Goal: Information Seeking & Learning: Learn about a topic

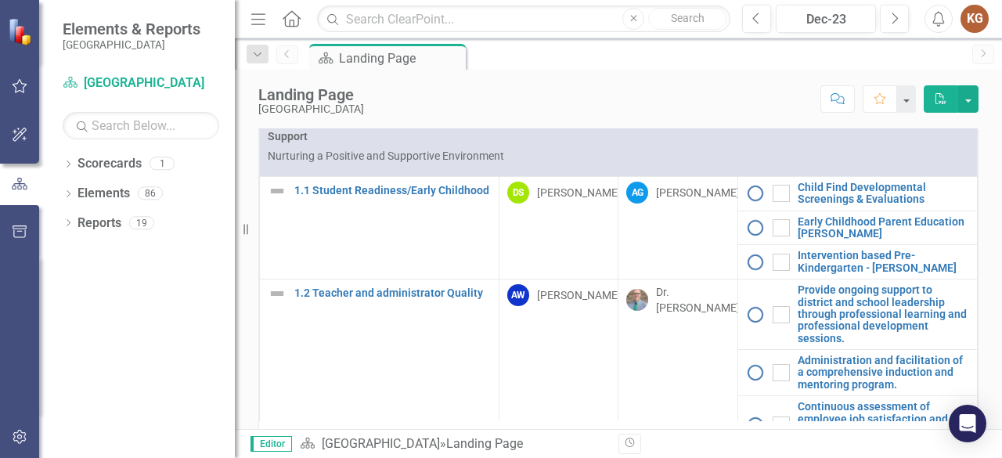
scroll to position [679, 0]
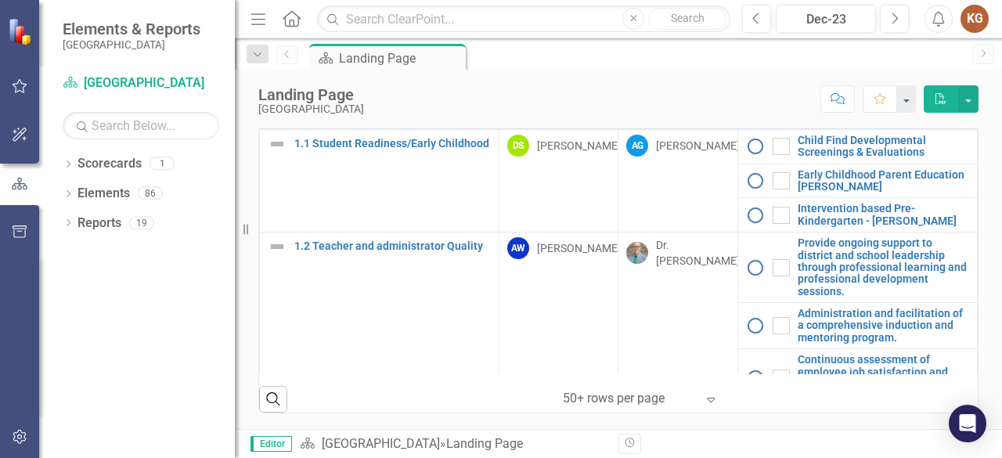
click at [709, 400] on icon "Expand" at bounding box center [711, 399] width 16 height 13
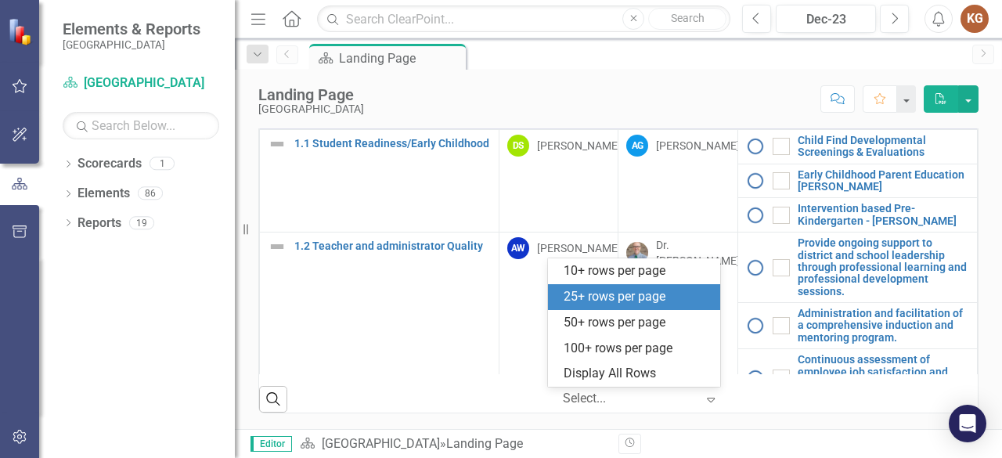
click at [611, 302] on div "25+ rows per page" at bounding box center [637, 297] width 147 height 18
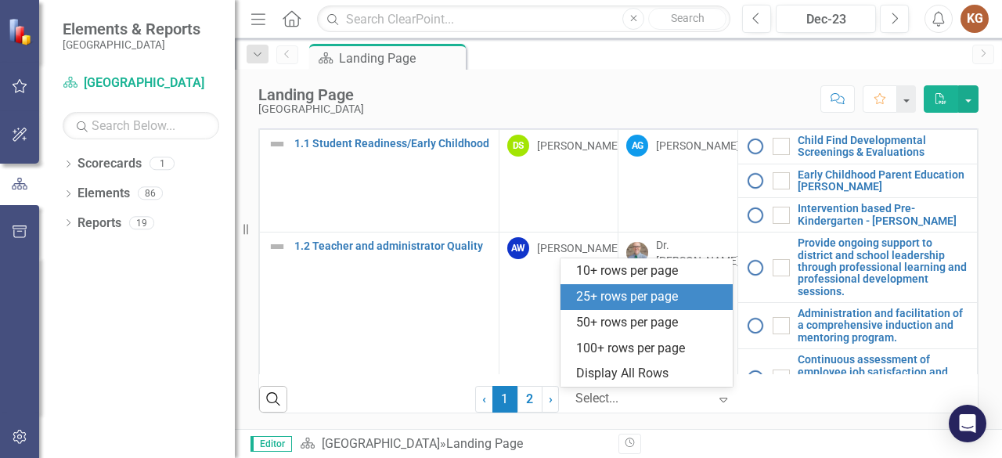
click at [722, 403] on icon "Expand" at bounding box center [723, 399] width 16 height 13
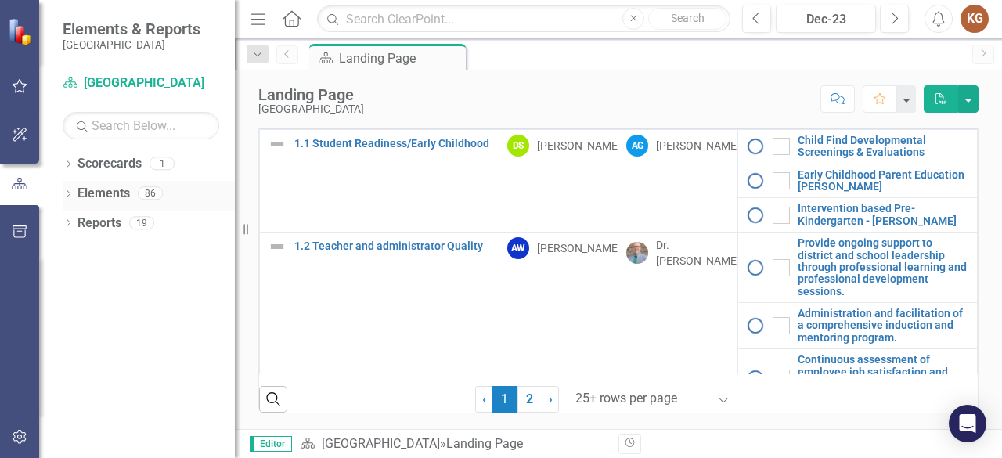
click at [117, 196] on link "Elements" at bounding box center [103, 194] width 52 height 18
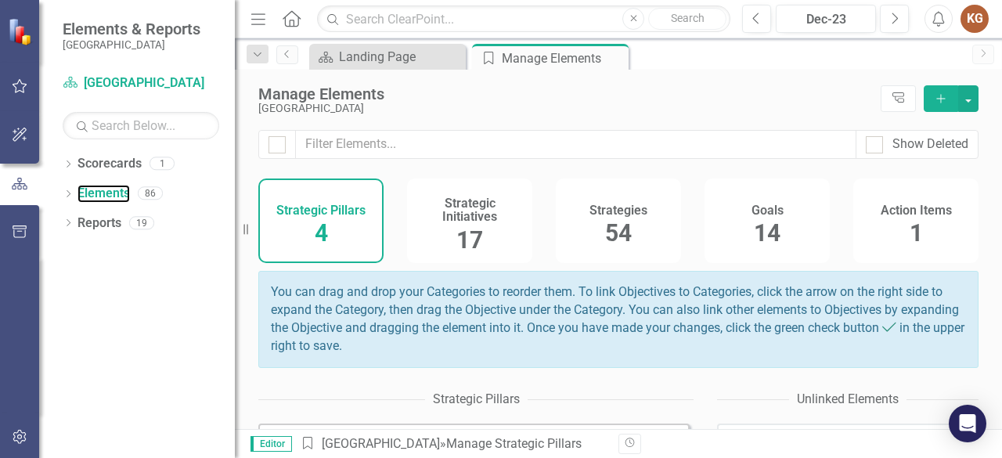
scroll to position [200, 0]
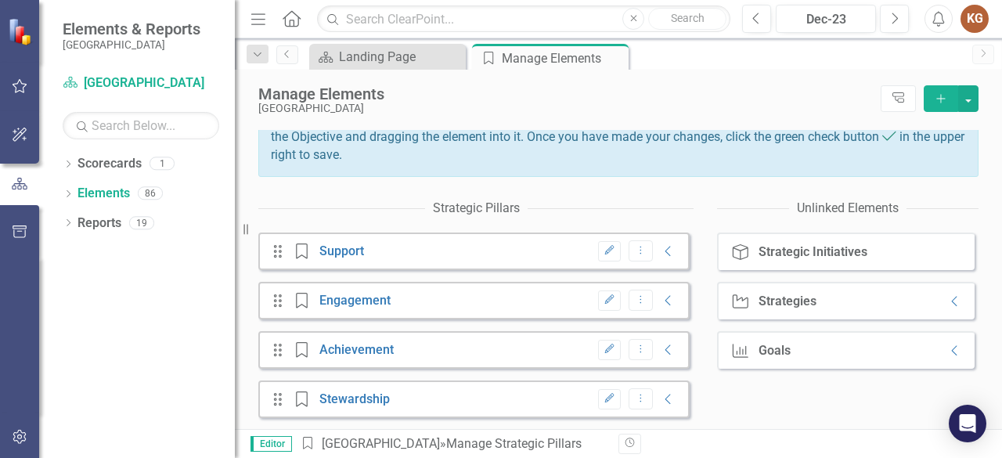
click at [330, 358] on div "Drag Strategic Pillars Achievement Edit Dropdown Menu Collapse" at bounding box center [473, 350] width 431 height 38
click at [661, 350] on icon "Collapse" at bounding box center [669, 350] width 16 height 13
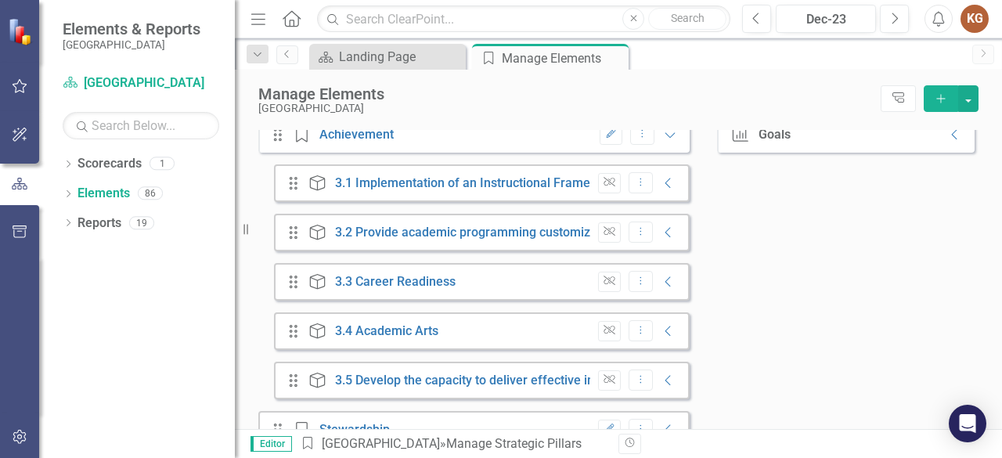
scroll to position [448, 0]
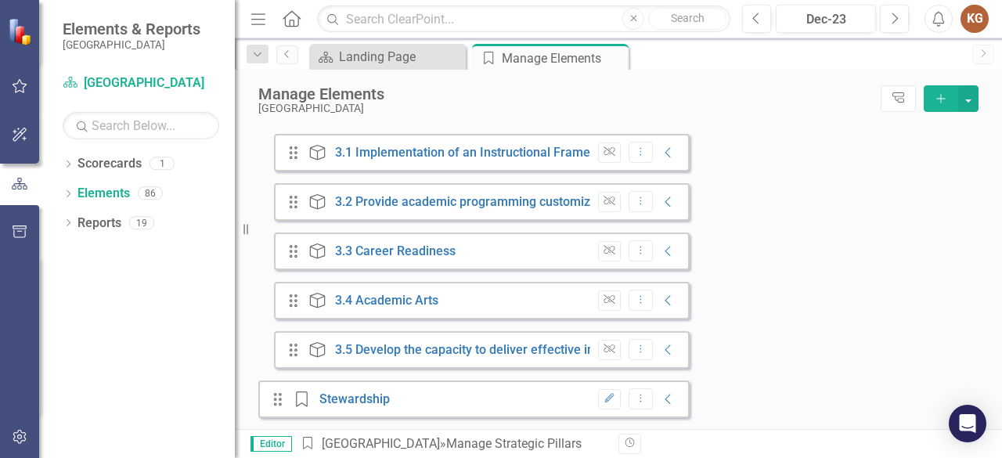
click at [446, 394] on div "Drag Strategic Pillars Stewardship Edit Dropdown Menu Collapse" at bounding box center [473, 399] width 431 height 38
click at [358, 398] on link "Stewardship" at bounding box center [354, 398] width 70 height 15
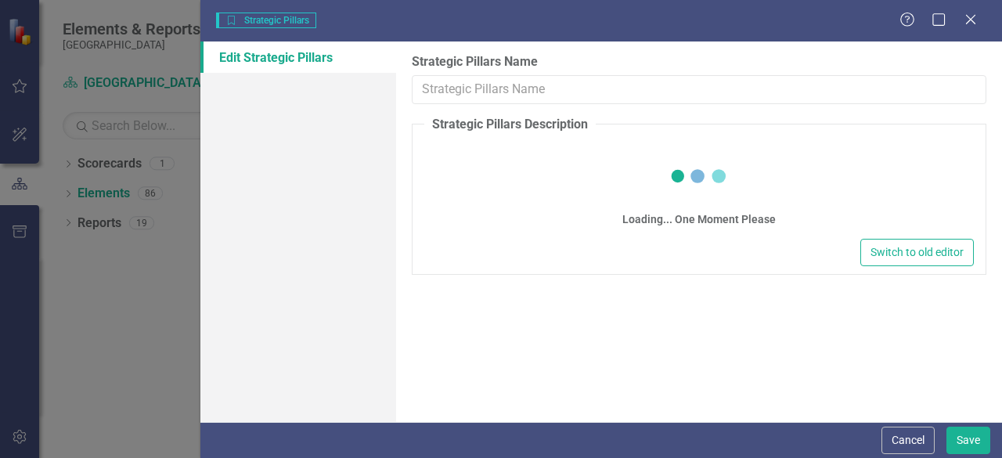
type input "Stewardship"
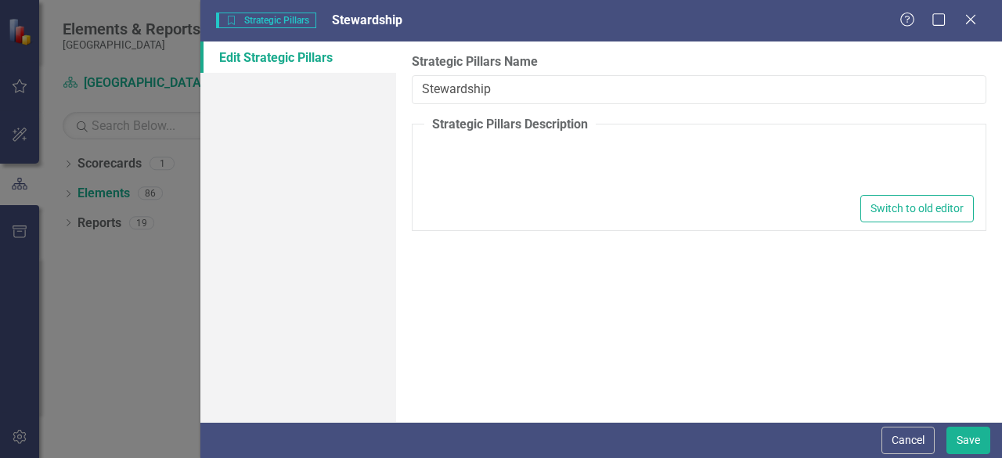
type textarea "<p>Careful and Responsible Management of Resources and Investments</p>"
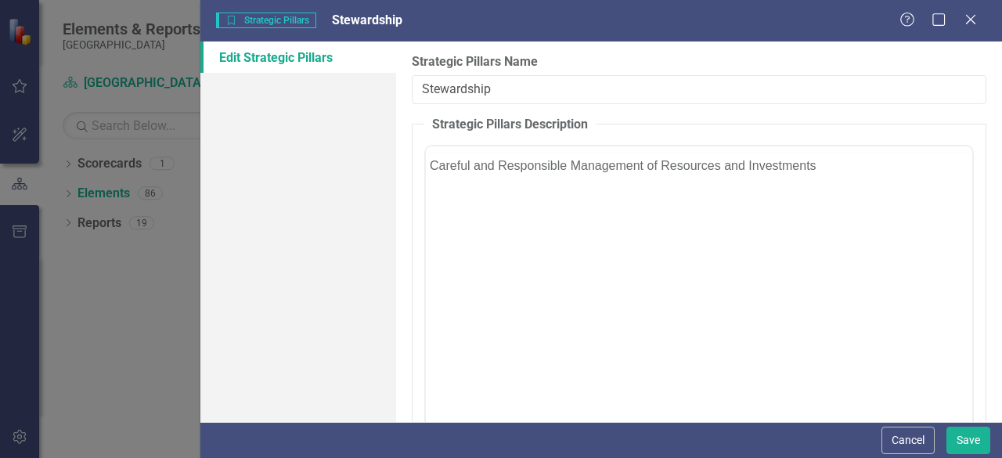
scroll to position [0, 0]
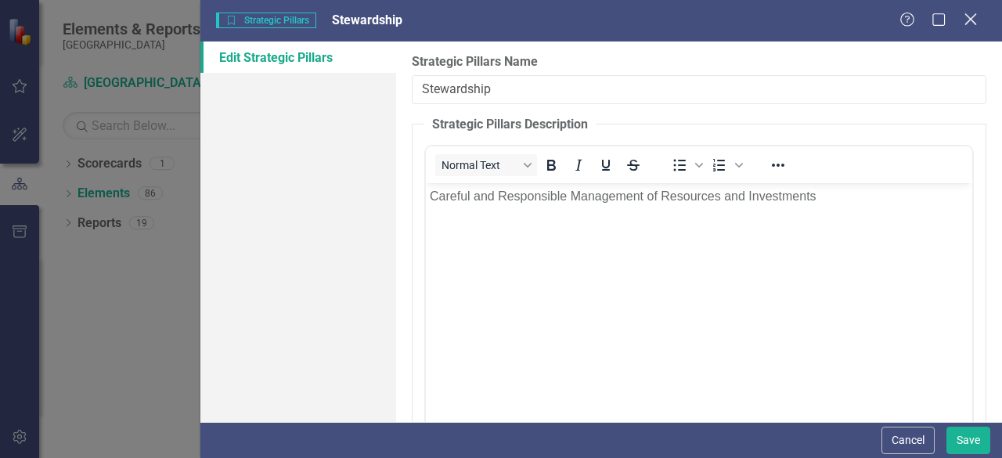
click at [971, 24] on icon "Close" at bounding box center [970, 19] width 20 height 15
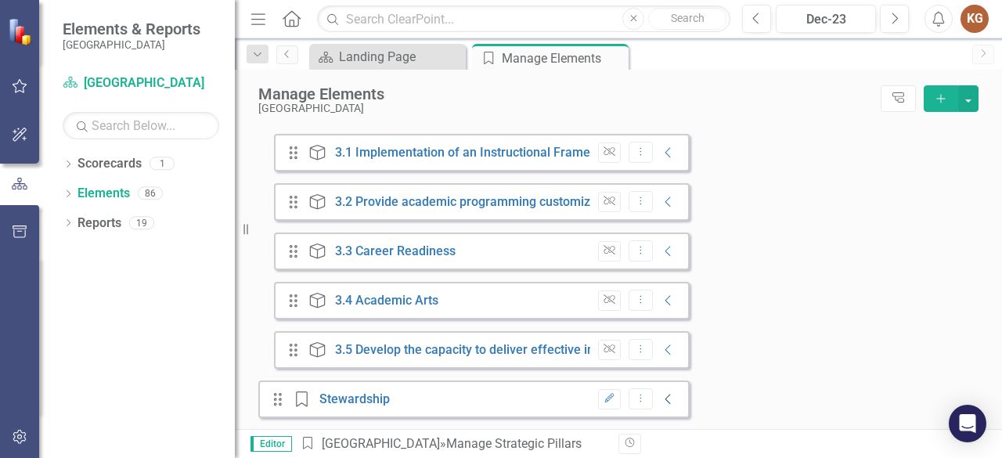
click at [661, 395] on icon "Collapse" at bounding box center [669, 399] width 16 height 13
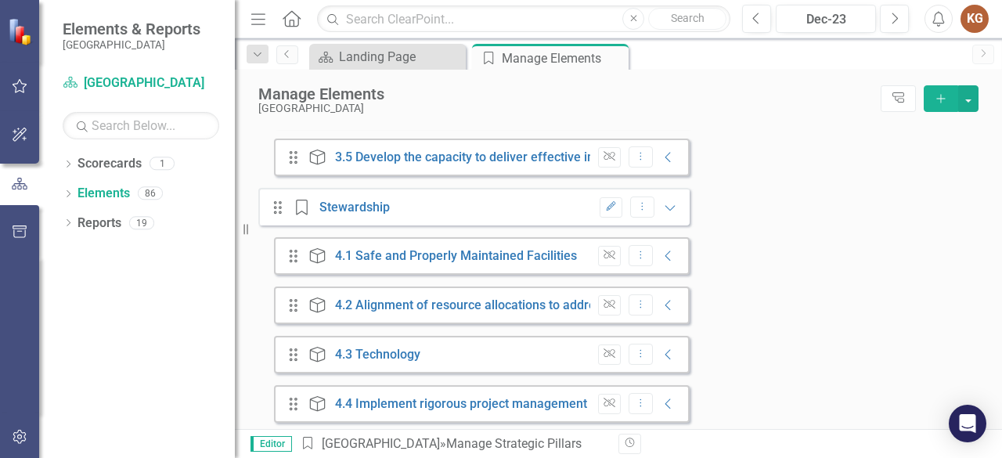
scroll to position [645, 0]
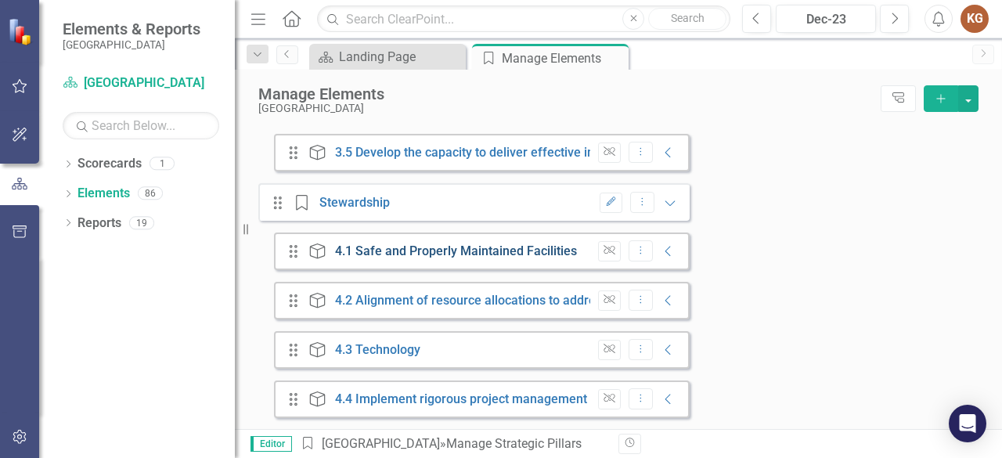
click at [467, 247] on link "4.1 Safe and Properly Maintained Facilities" at bounding box center [456, 250] width 242 height 15
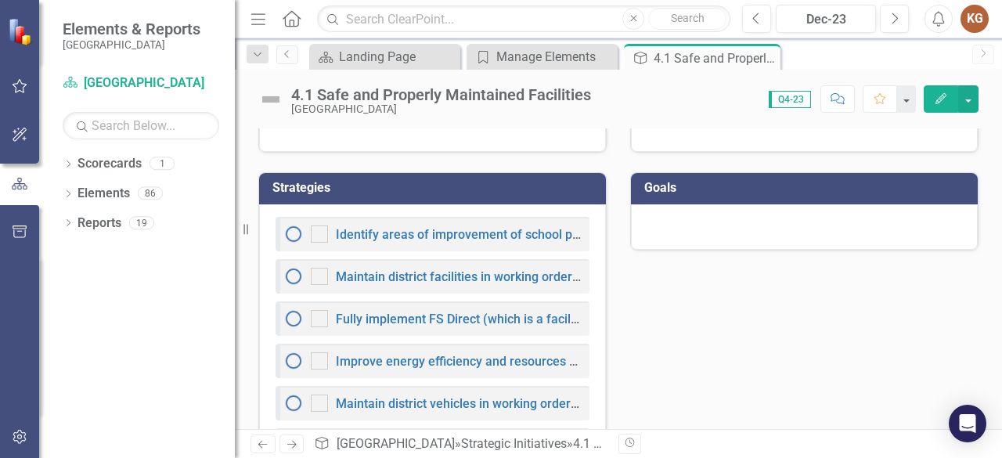
scroll to position [362, 0]
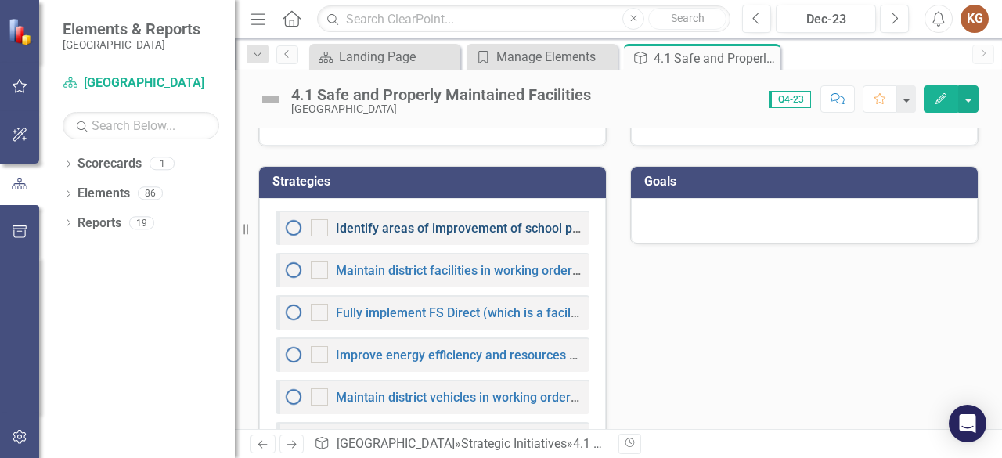
click at [377, 228] on link "Identify areas of improvement of school physical condition and cleanliness thro…" at bounding box center [644, 228] width 617 height 15
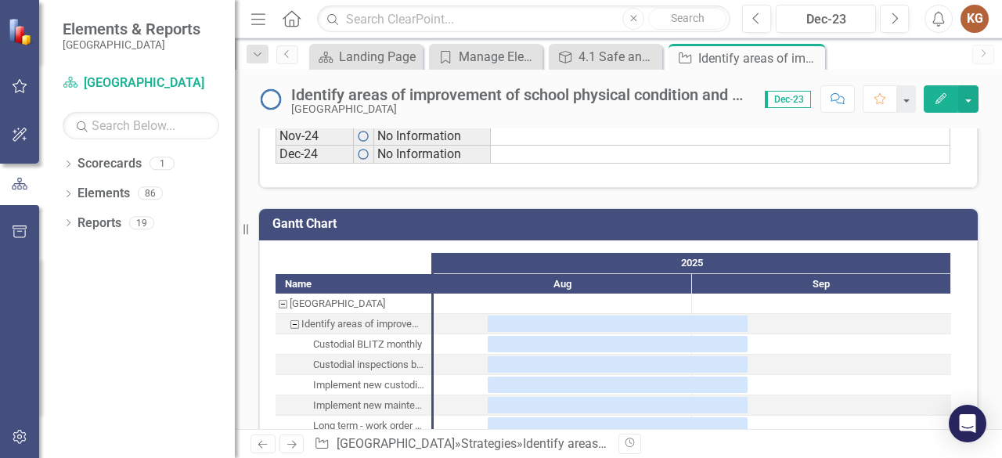
scroll to position [1362, 0]
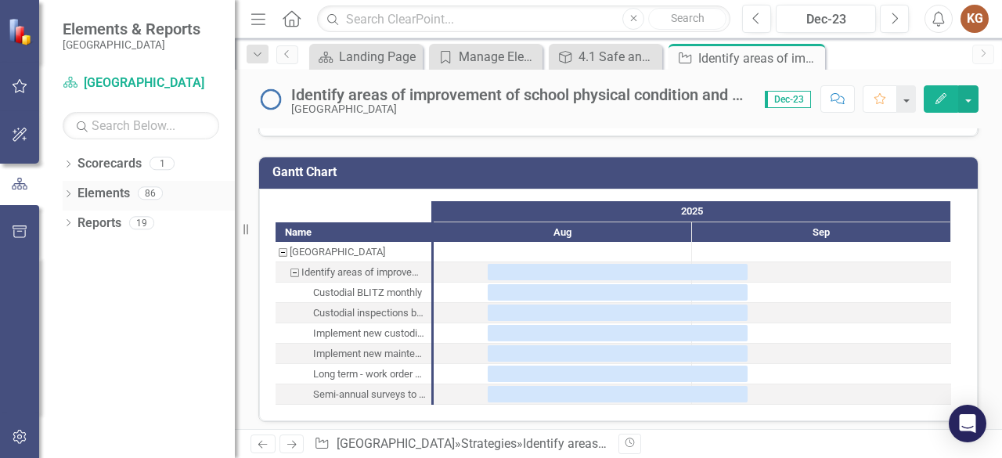
click at [123, 188] on link "Elements" at bounding box center [103, 194] width 52 height 18
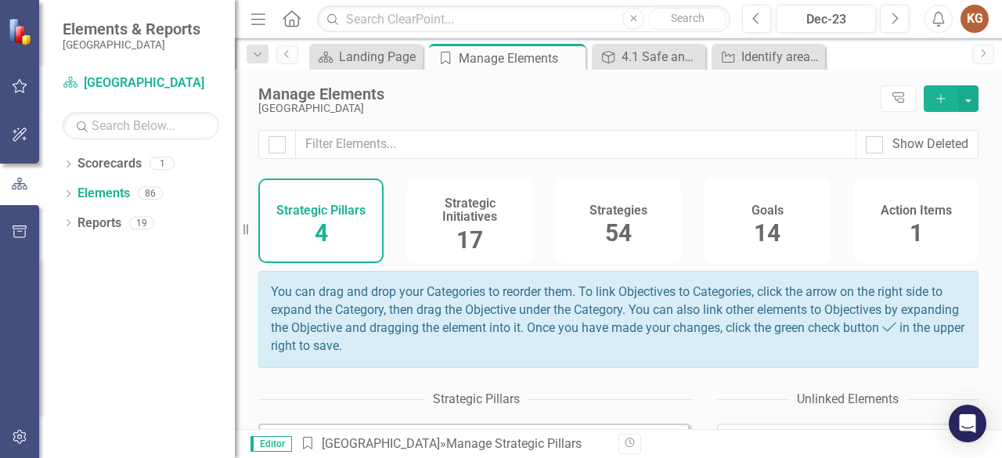
click at [621, 228] on span "54" at bounding box center [618, 232] width 27 height 27
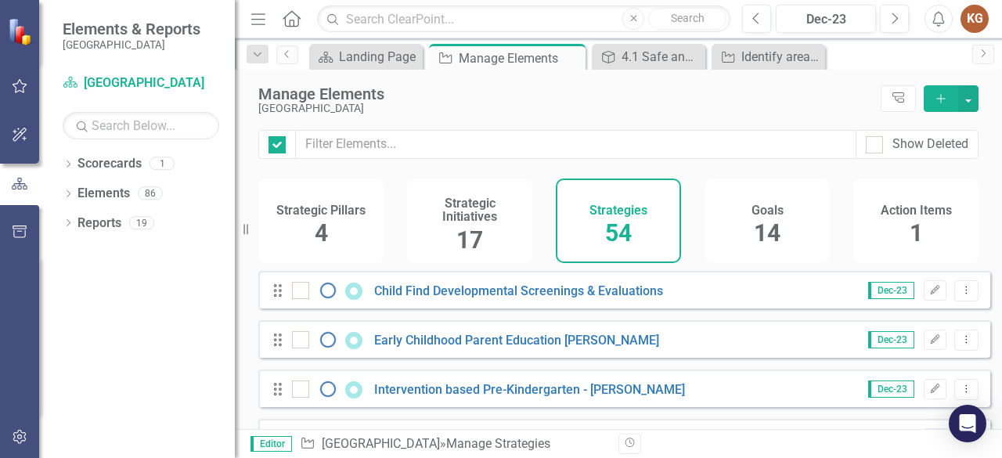
checkbox input "false"
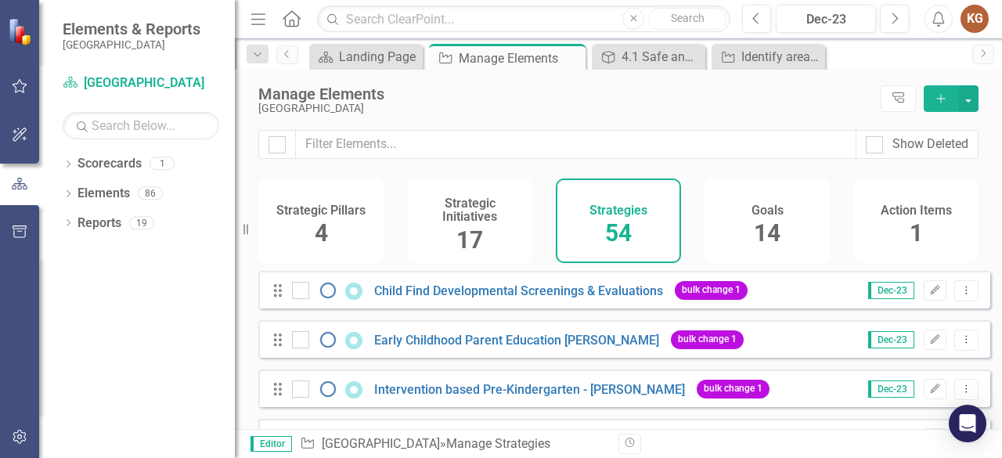
click at [329, 214] on h4 "Strategic Pillars" at bounding box center [320, 211] width 89 height 14
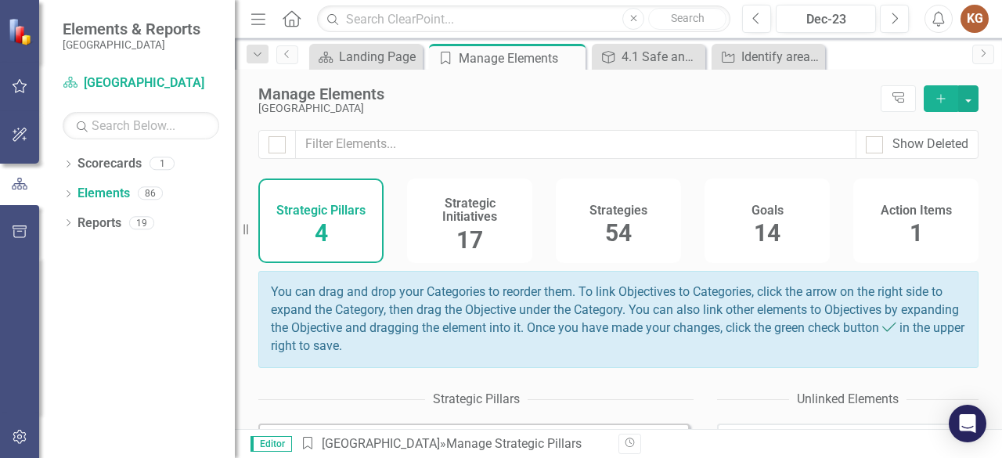
click at [475, 209] on h4 "Strategic Initiatives" at bounding box center [469, 209] width 106 height 27
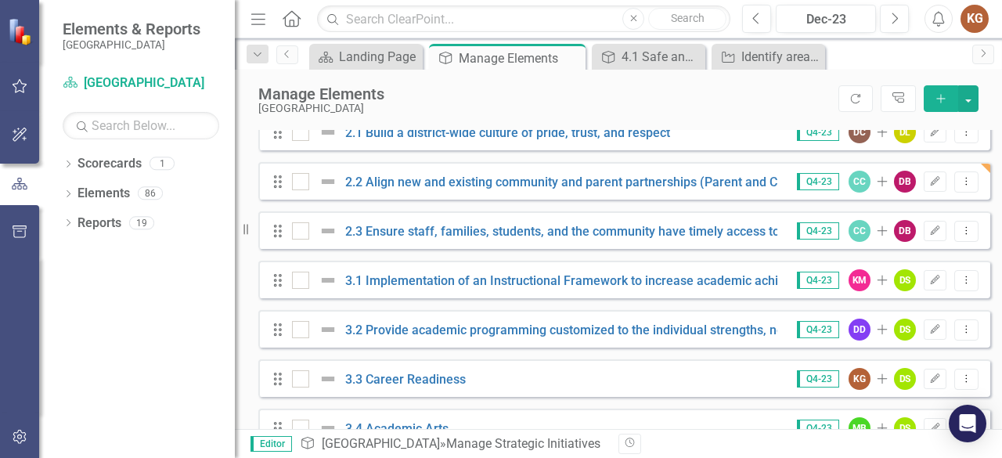
scroll to position [515, 0]
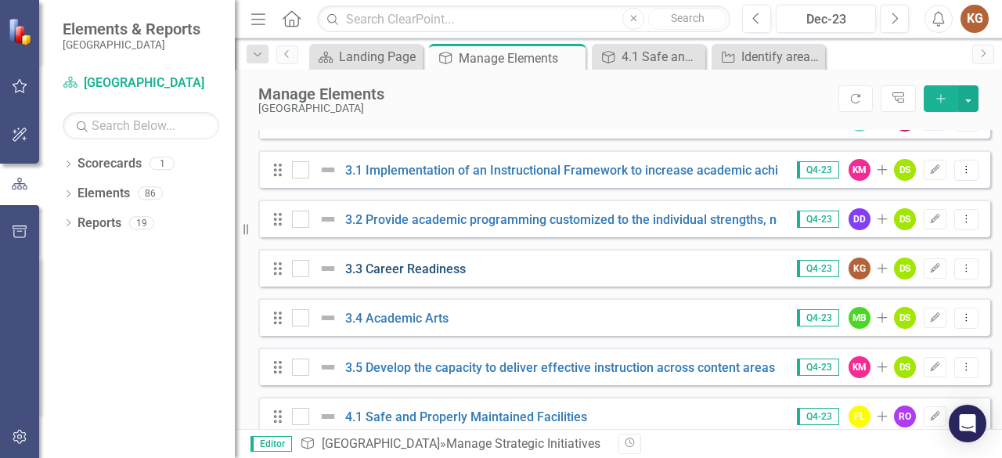
click at [410, 276] on link "3.3 Career Readiness" at bounding box center [405, 268] width 121 height 15
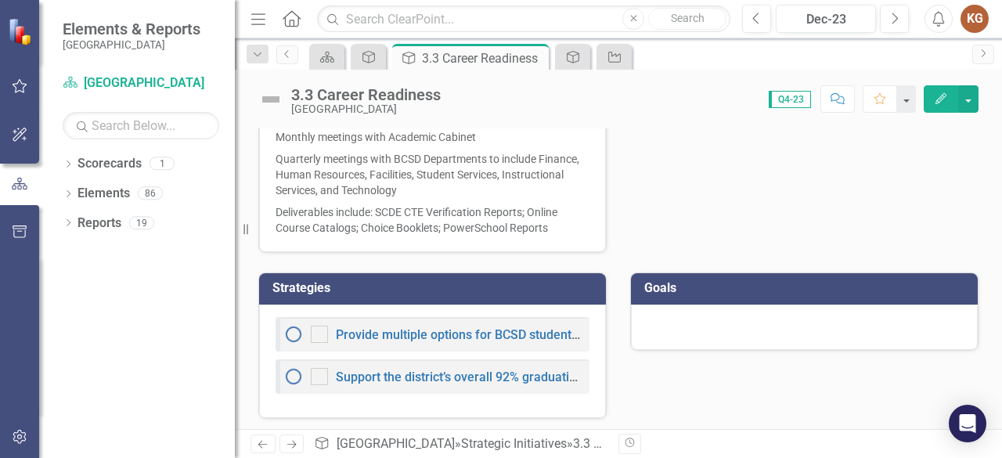
scroll to position [938, 0]
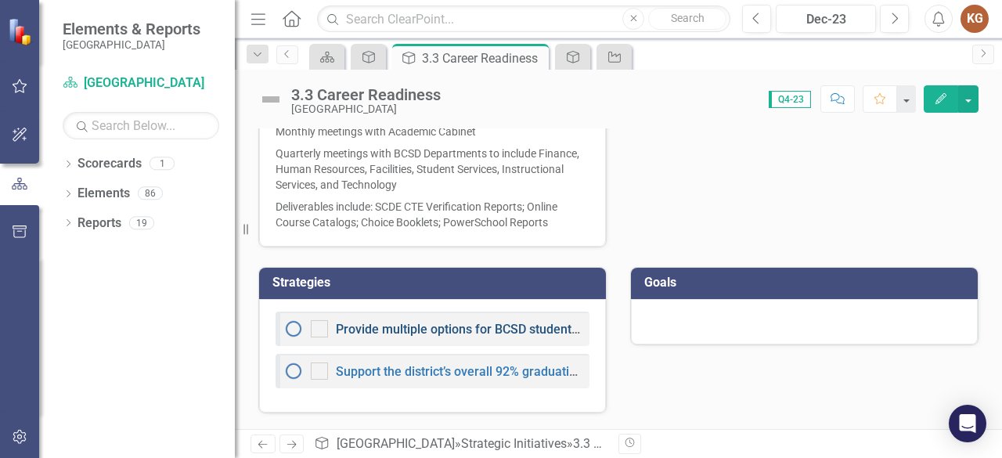
click at [409, 326] on link "Provide multiple options for BCSD students to earn college and/or career design…" at bounding box center [578, 329] width 485 height 15
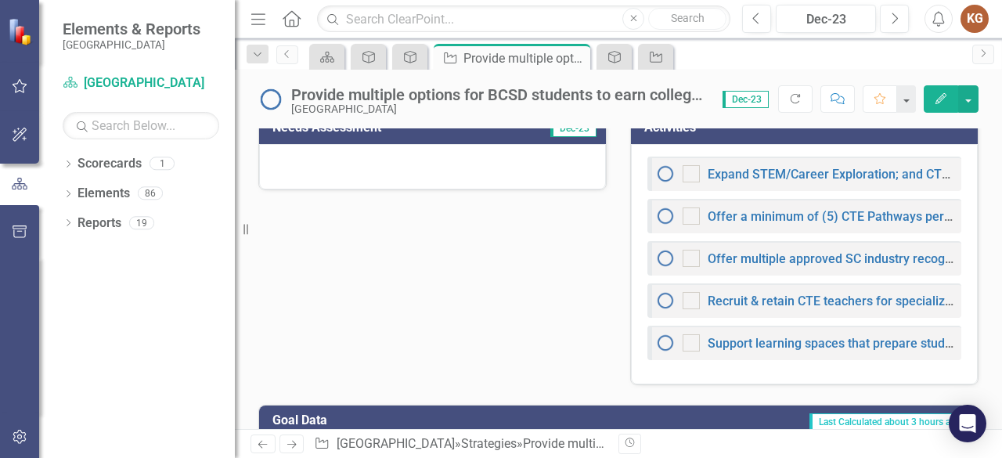
scroll to position [515, 0]
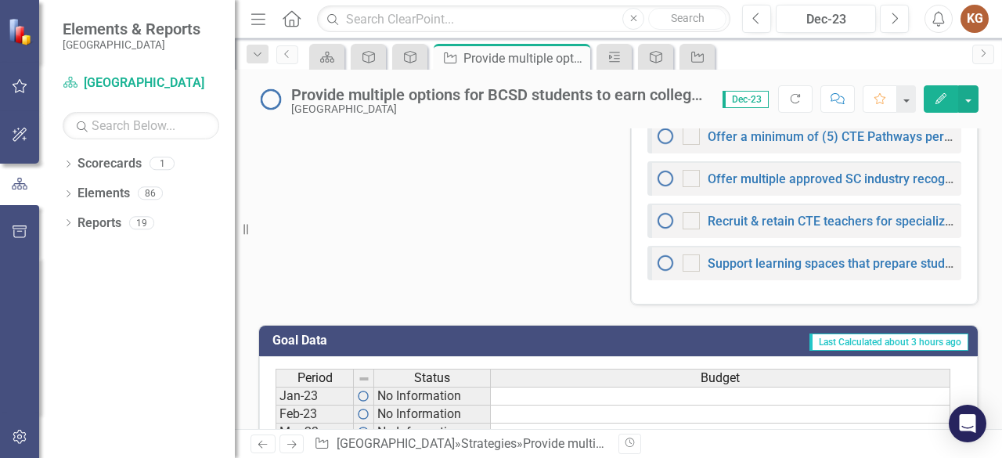
scroll to position [543, 0]
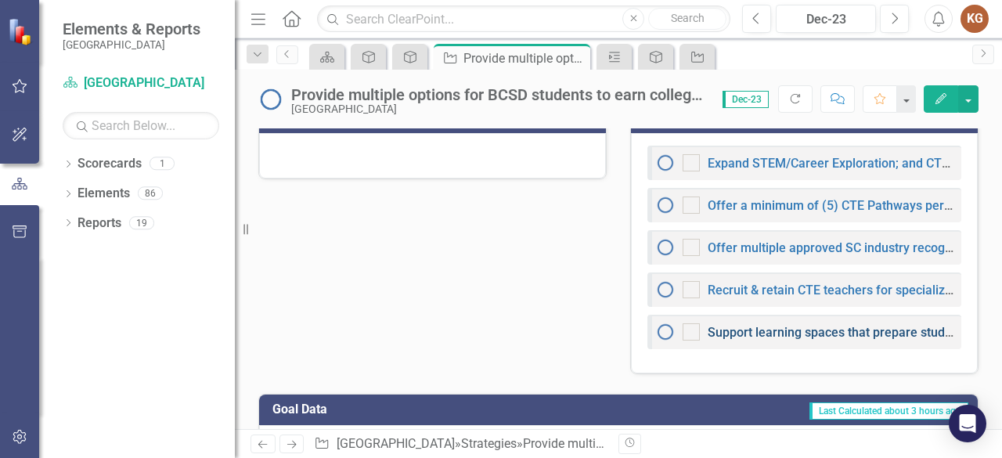
click at [726, 330] on link "Support learning spaces that prepare students for current & emerging technical …" at bounding box center [950, 332] width 484 height 15
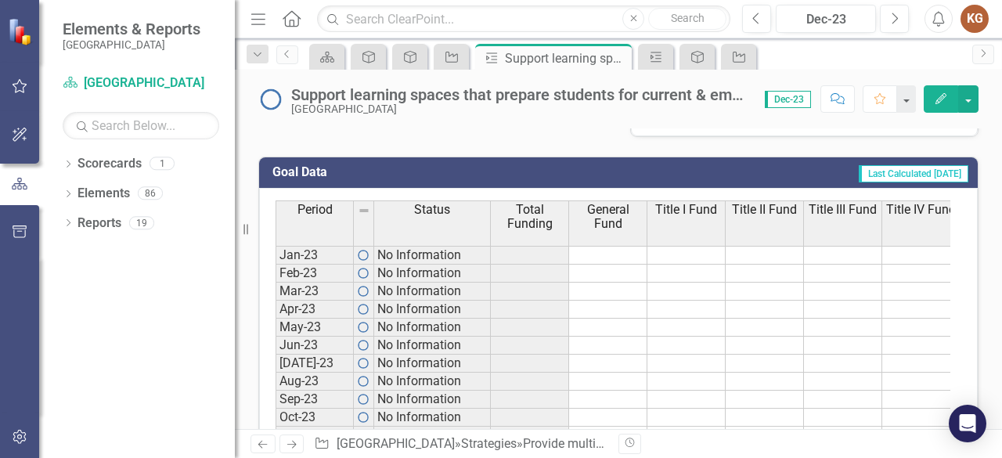
scroll to position [586, 0]
click at [293, 441] on icon "Next" at bounding box center [291, 444] width 13 height 10
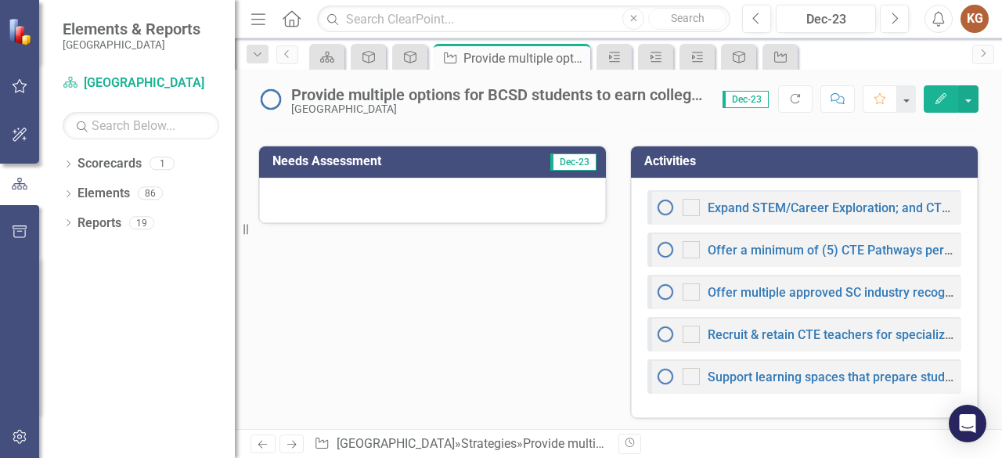
scroll to position [493, 0]
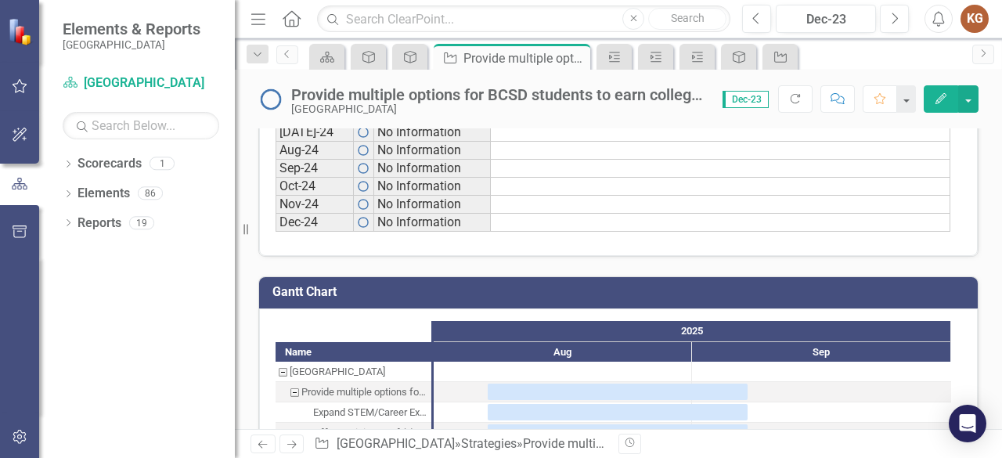
scroll to position [1299, 0]
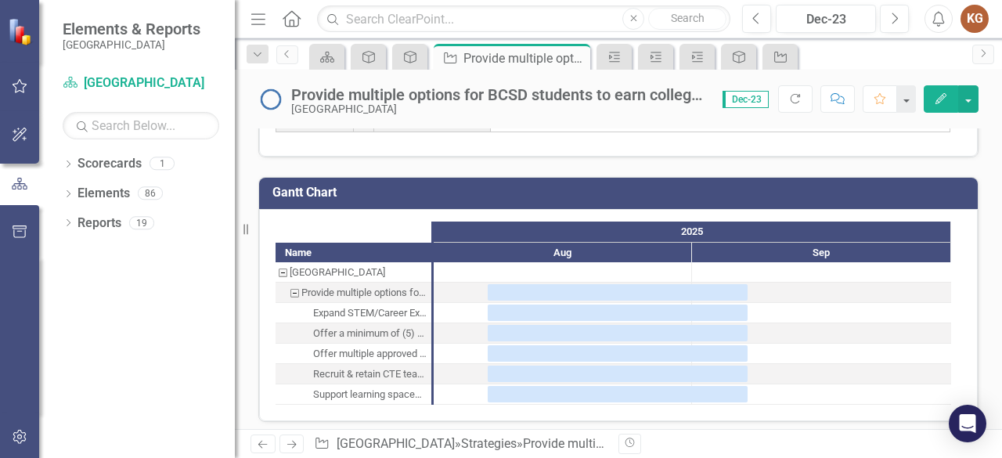
click at [332, 364] on div "Recruit & retain CTE teachers for specialized CTE programs to include Pt-Time &…" at bounding box center [369, 374] width 113 height 20
click at [330, 350] on div "Offer multiple approved SC industry recognized certifications aligned to BCSD p…" at bounding box center [369, 354] width 113 height 20
click at [332, 330] on div "Offer a minimum of (5) CTE Pathways per each BCSD high school that is aligned t…" at bounding box center [369, 333] width 113 height 20
click at [343, 308] on div "Expand STEM/Career Exploration; and CTE computer sciences courses in middle gra…" at bounding box center [369, 313] width 113 height 20
click at [296, 286] on div "Provide multiple options for BCSD students to earn college and/or career design…" at bounding box center [294, 293] width 14 height 20
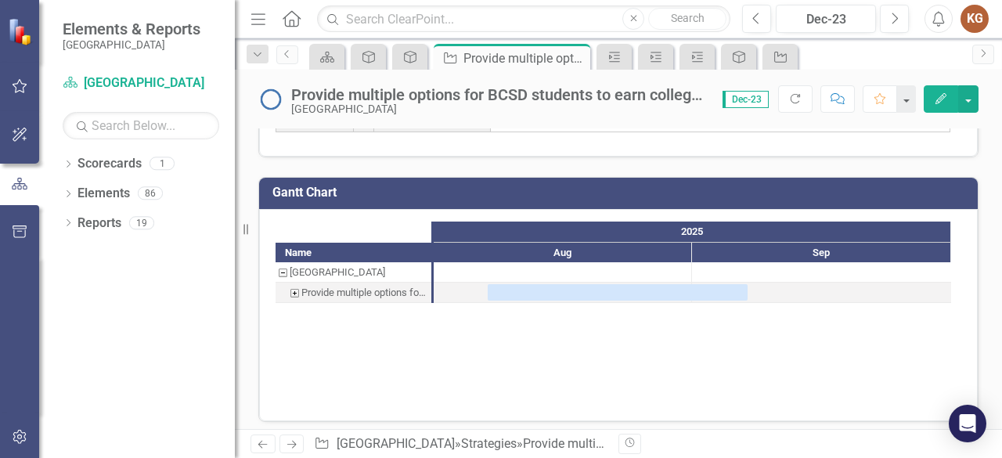
click at [283, 267] on div "Beaufort County School District" at bounding box center [283, 272] width 14 height 20
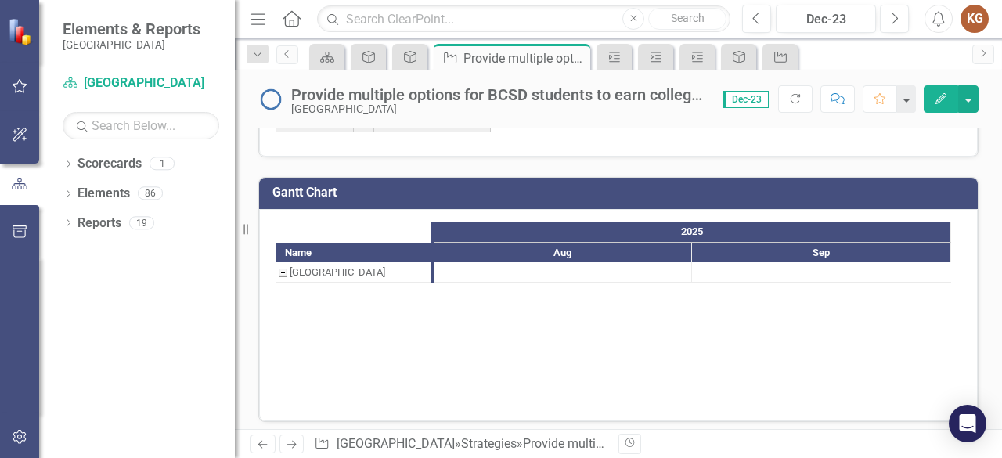
click at [279, 268] on div "Beaufort County School District" at bounding box center [283, 272] width 14 height 20
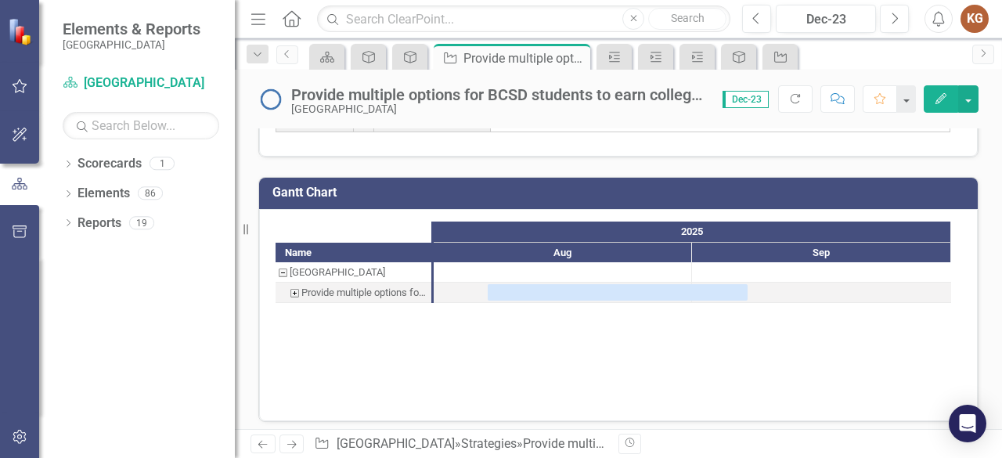
click at [294, 289] on div "Provide multiple options for BCSD students to earn college and/or career design…" at bounding box center [294, 293] width 14 height 20
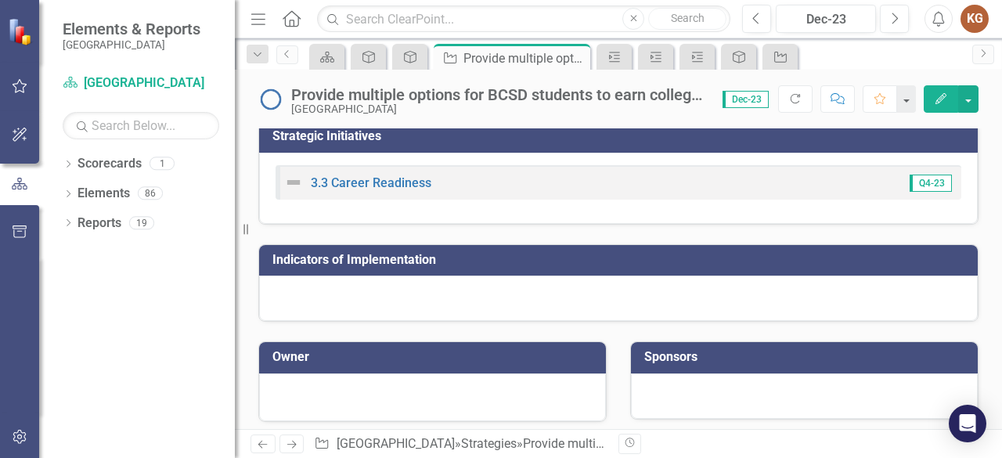
scroll to position [0, 0]
